Goal: Transaction & Acquisition: Purchase product/service

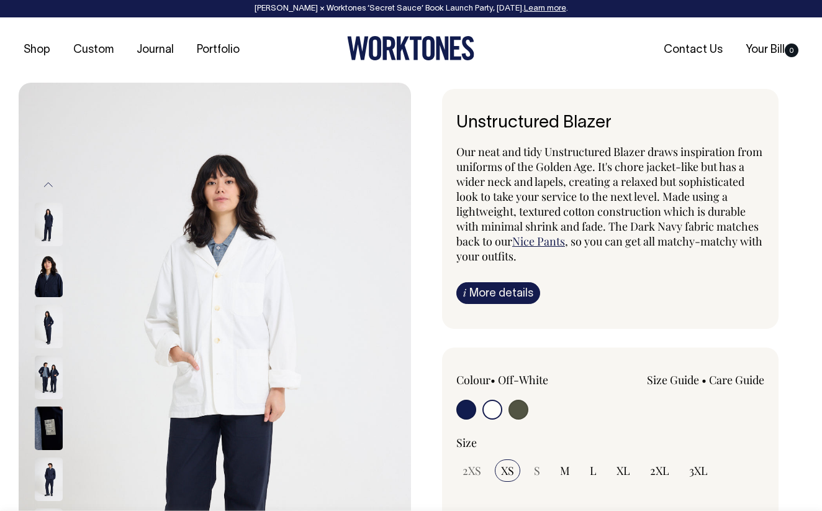
select select "Off-White"
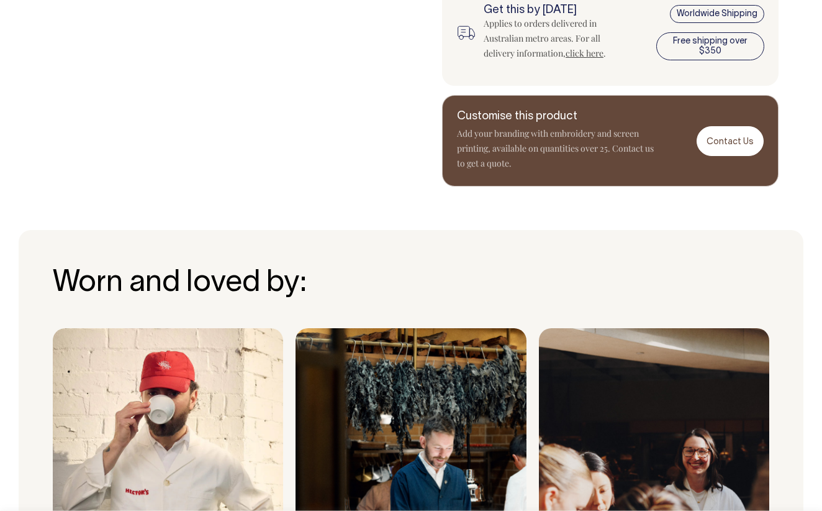
scroll to position [966, 0]
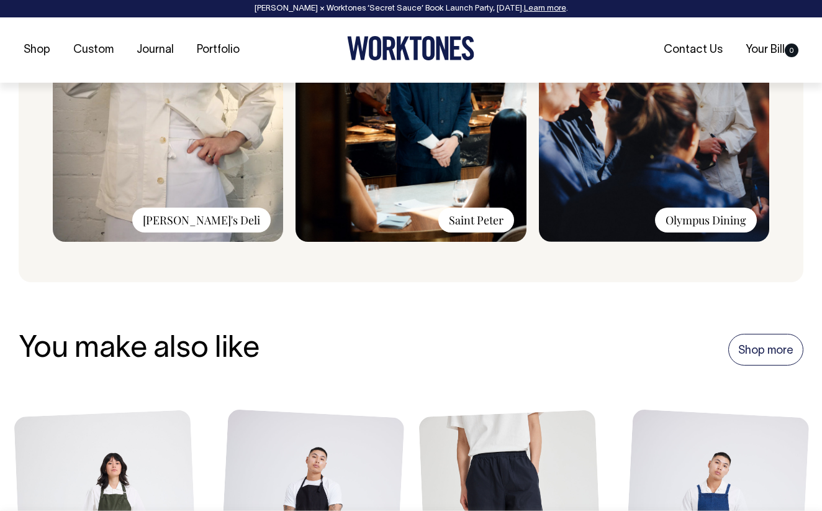
click at [183, 196] on img at bounding box center [168, 75] width 230 height 332
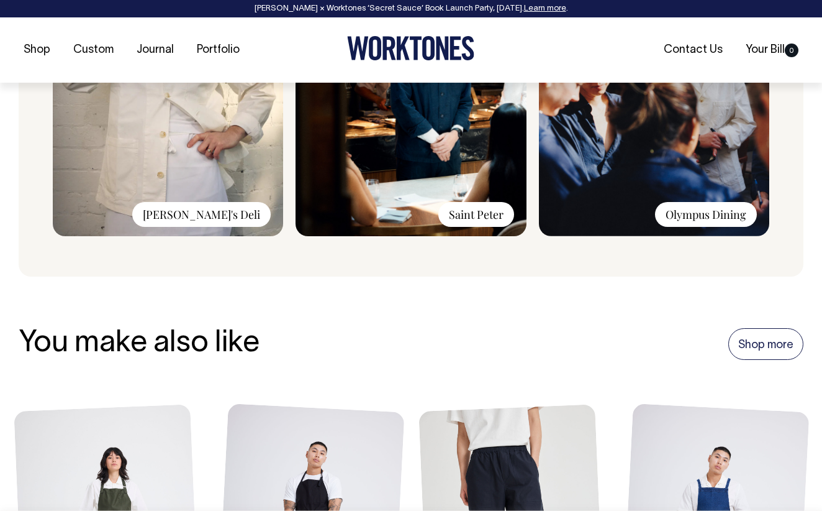
scroll to position [1145, 0]
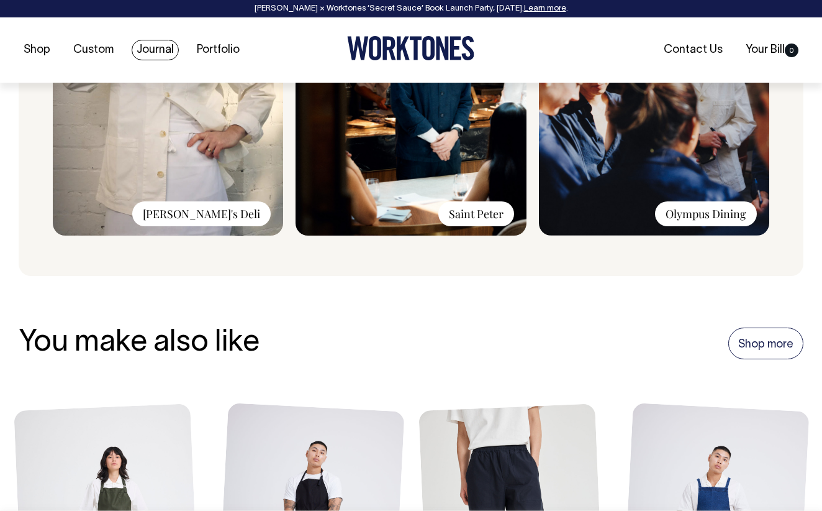
click at [159, 54] on link "Journal" at bounding box center [155, 50] width 47 height 20
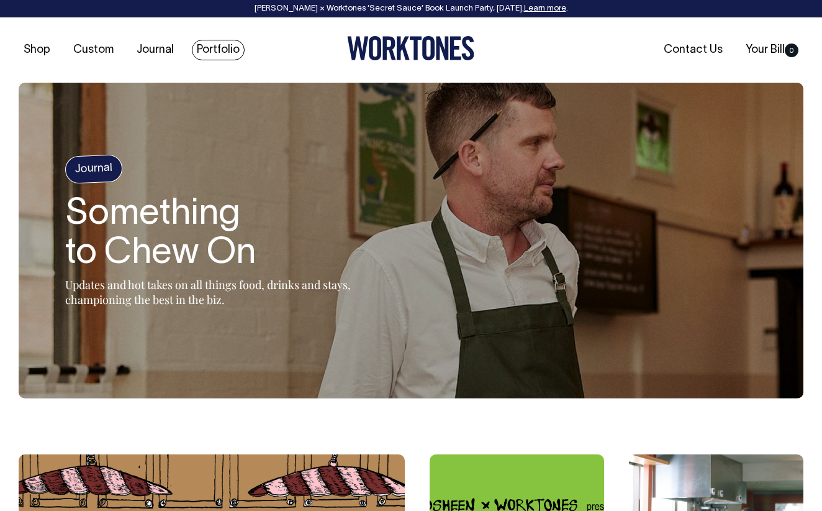
click at [217, 52] on link "Portfolio" at bounding box center [218, 50] width 53 height 20
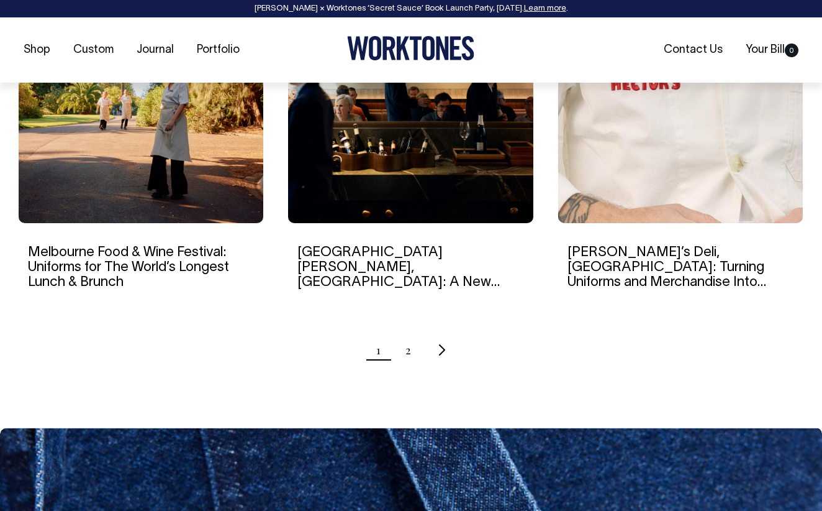
scroll to position [1271, 0]
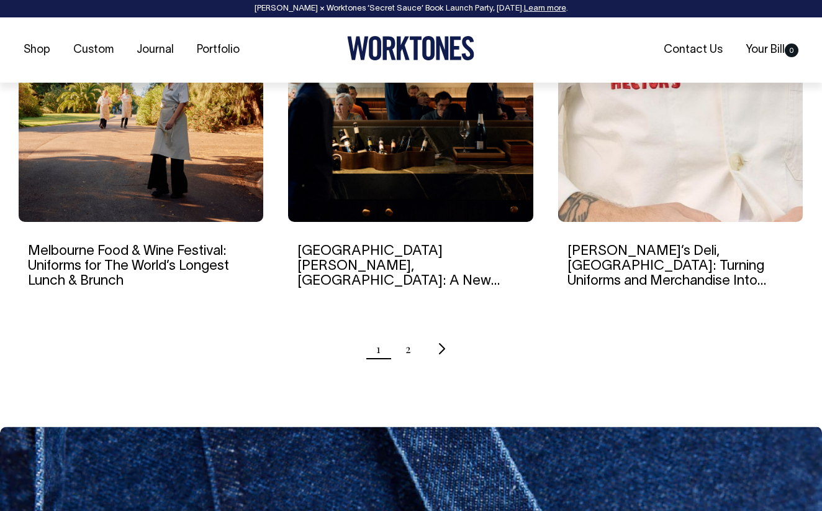
click at [645, 186] on img at bounding box center [680, 102] width 245 height 239
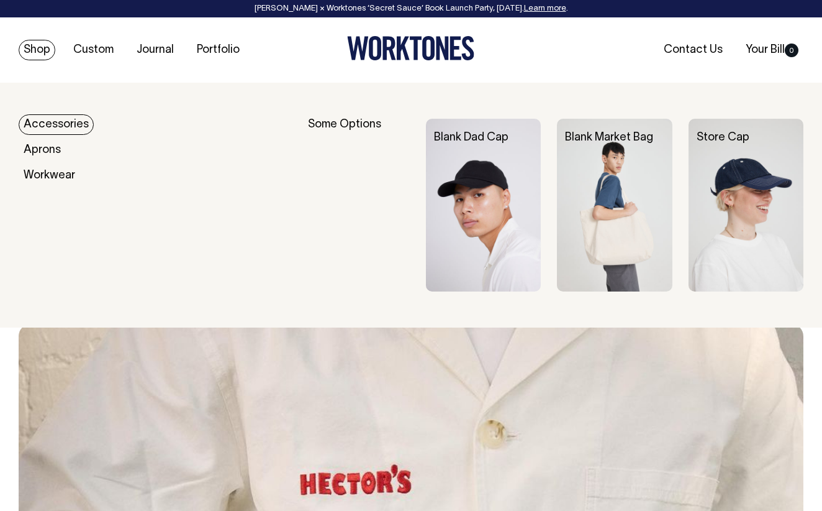
click at [39, 47] on link "Shop" at bounding box center [37, 50] width 37 height 20
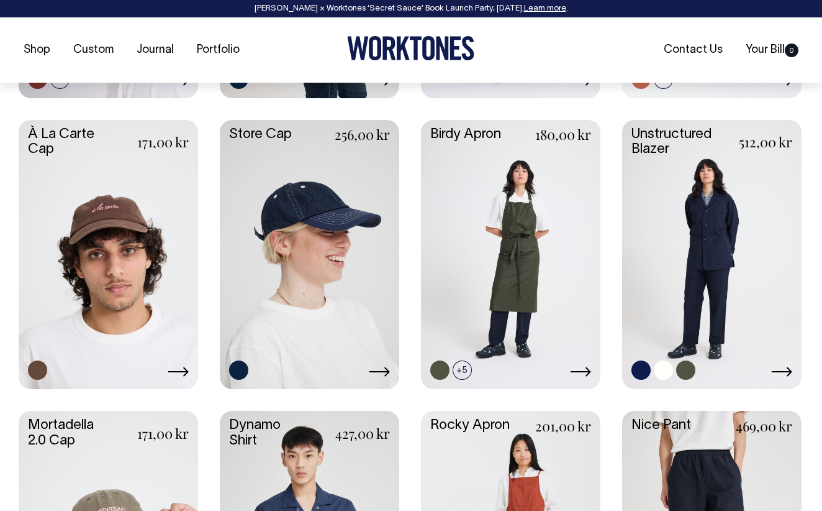
scroll to position [793, 0]
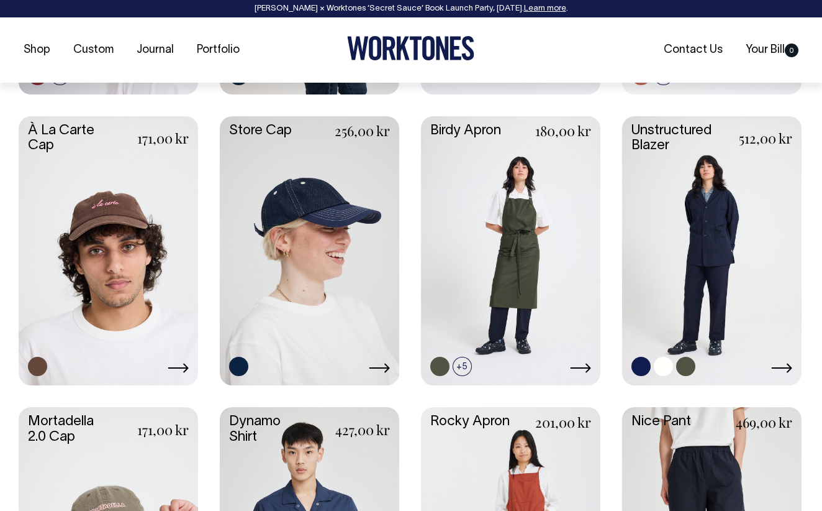
click at [757, 225] on link at bounding box center [712, 249] width 180 height 267
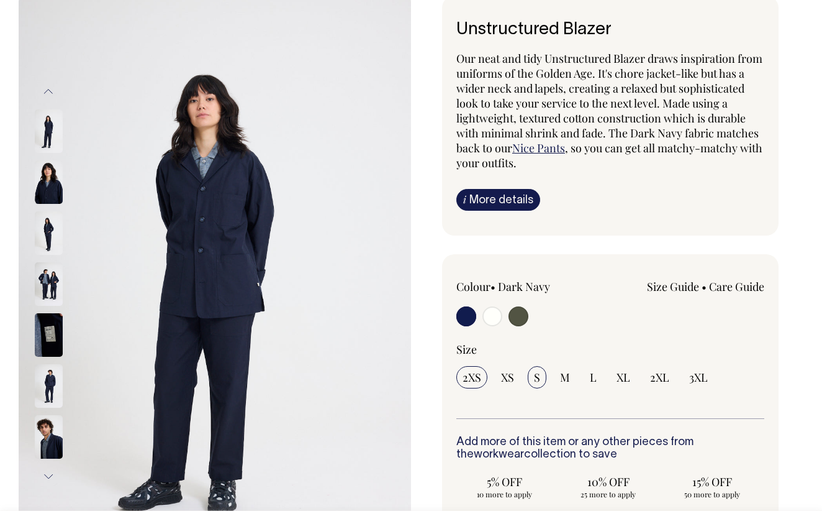
scroll to position [94, 0]
click at [494, 321] on input "radio" at bounding box center [493, 316] width 20 height 20
radio input "true"
radio input "false"
radio input "true"
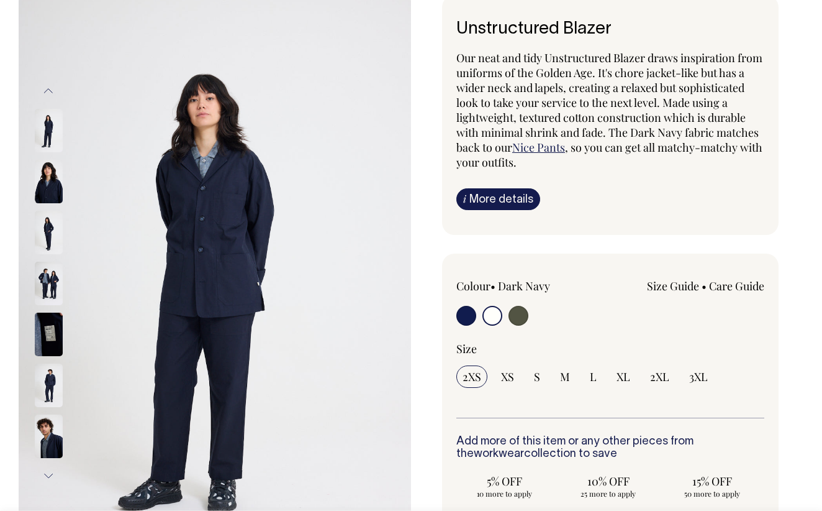
select select "Off-White"
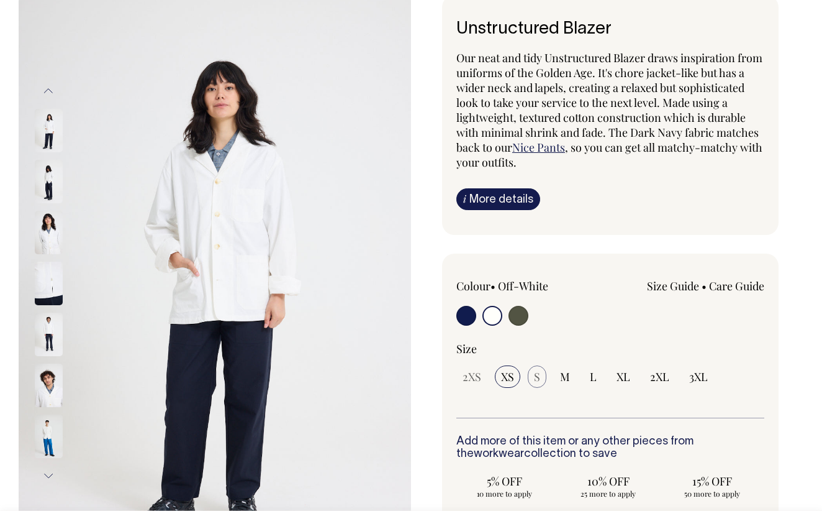
click at [539, 378] on span "S" at bounding box center [537, 376] width 6 height 15
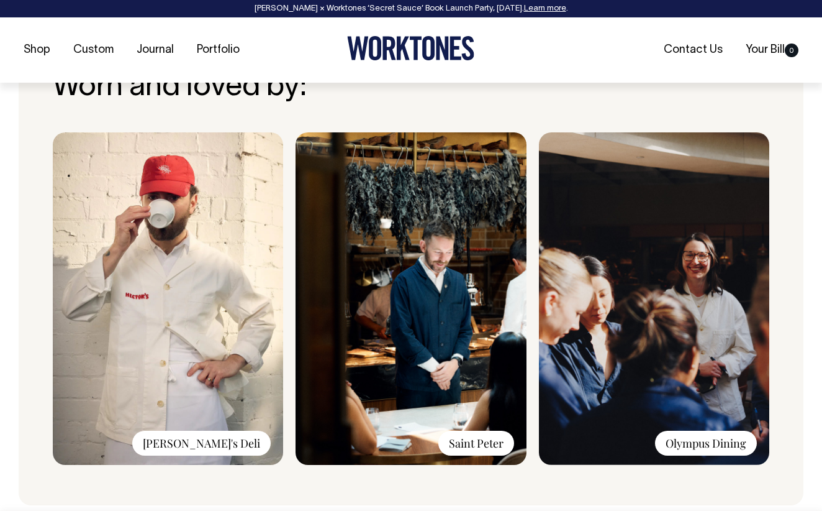
scroll to position [916, 0]
